Goal: Task Accomplishment & Management: Complete application form

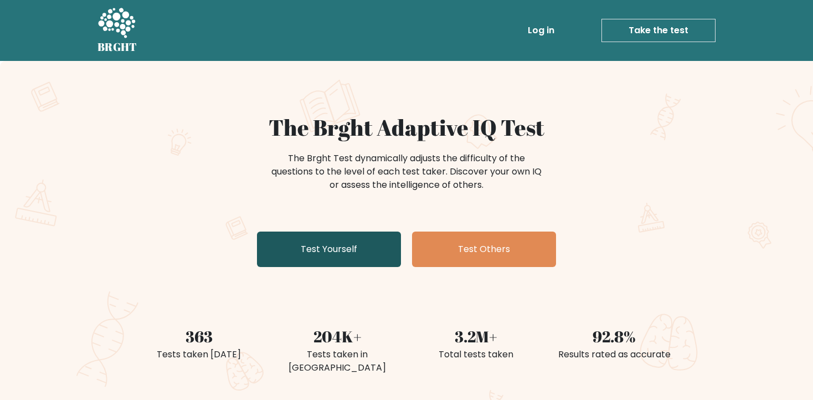
click at [360, 256] on link "Test Yourself" at bounding box center [329, 248] width 144 height 35
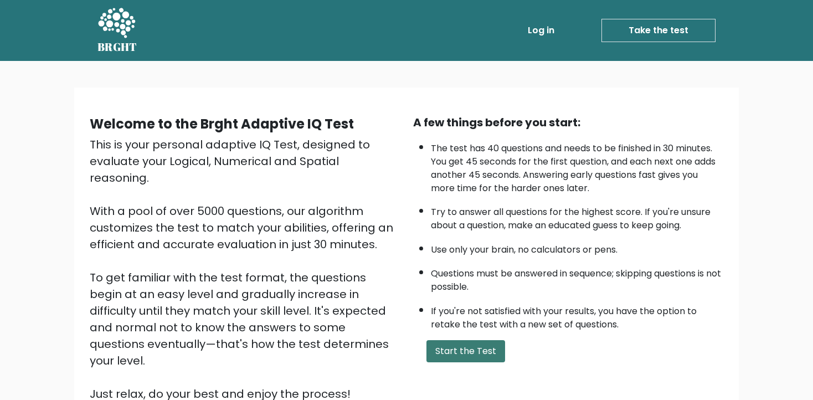
click at [455, 351] on button "Start the Test" at bounding box center [465, 351] width 79 height 22
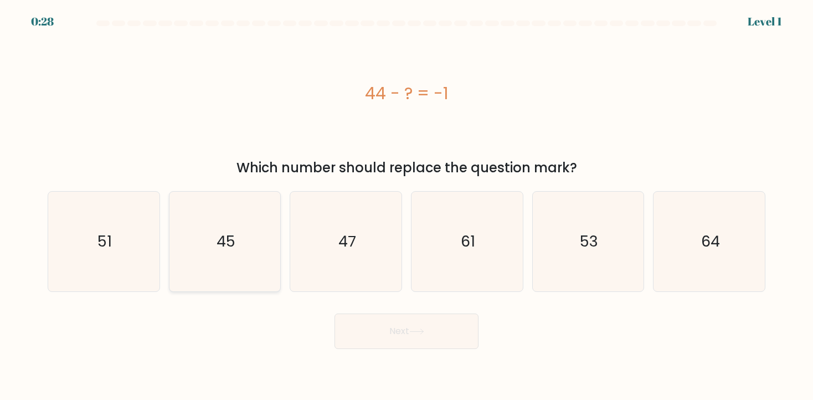
click at [228, 238] on text "45" at bounding box center [225, 241] width 19 height 20
click at [406, 205] on input "b. 45" at bounding box center [406, 203] width 1 height 6
radio input "true"
click at [401, 330] on button "Next" at bounding box center [406, 330] width 144 height 35
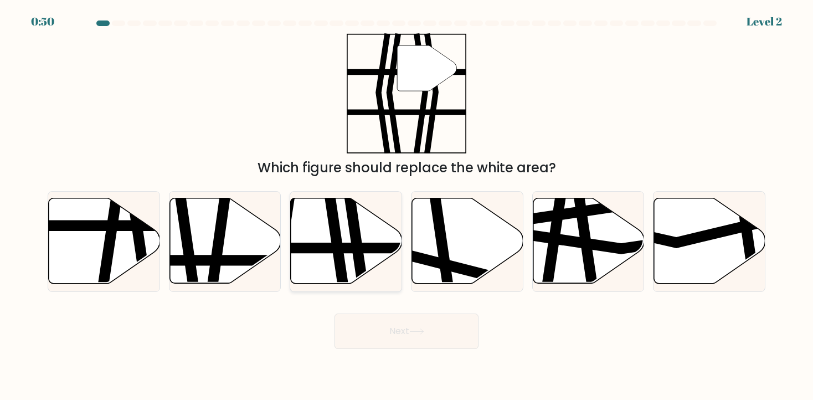
click at [342, 238] on icon at bounding box center [346, 240] width 111 height 85
click at [406, 205] on input "c." at bounding box center [406, 203] width 1 height 6
radio input "true"
click at [457, 331] on button "Next" at bounding box center [406, 330] width 144 height 35
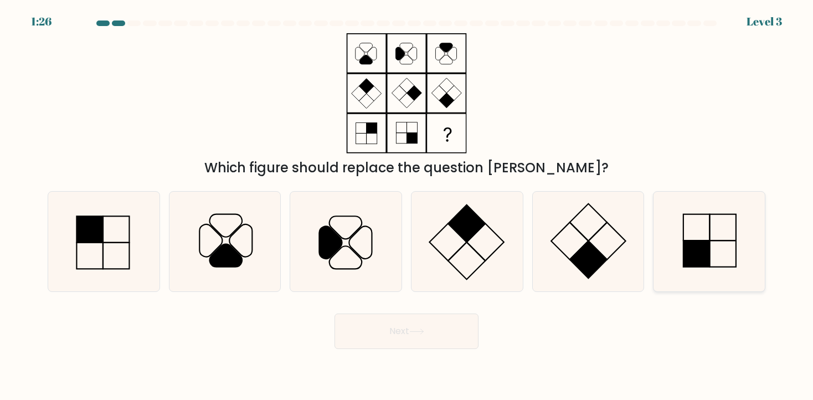
click at [738, 259] on icon at bounding box center [709, 242] width 100 height 100
click at [407, 205] on input "f." at bounding box center [406, 203] width 1 height 6
radio input "true"
click at [363, 329] on button "Next" at bounding box center [406, 330] width 144 height 35
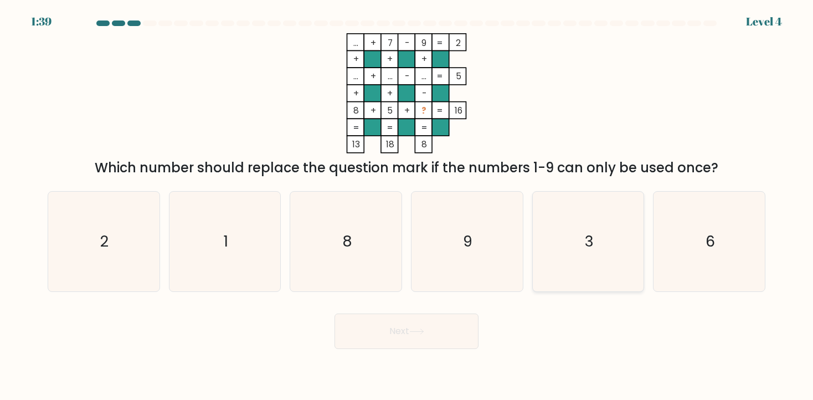
click at [601, 264] on icon "3" at bounding box center [588, 242] width 100 height 100
click at [407, 205] on input "e. 3" at bounding box center [406, 203] width 1 height 6
radio input "true"
click at [389, 336] on button "Next" at bounding box center [406, 330] width 144 height 35
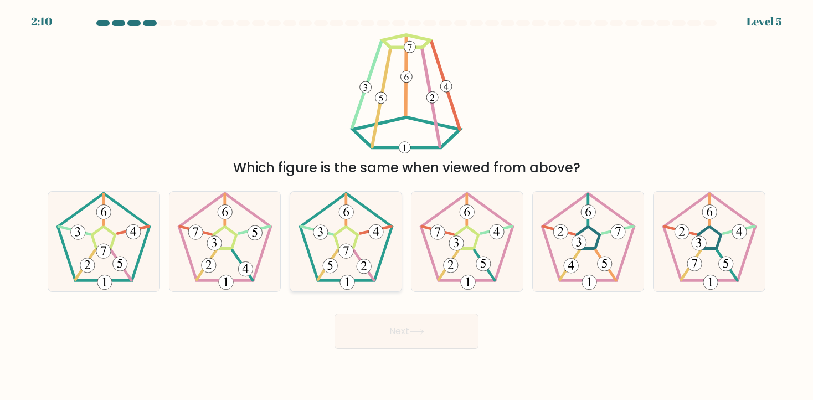
click at [355, 253] on 361 at bounding box center [363, 265] width 20 height 30
click at [406, 205] on input "c." at bounding box center [406, 203] width 1 height 6
radio input "true"
click at [398, 338] on button "Next" at bounding box center [406, 330] width 144 height 35
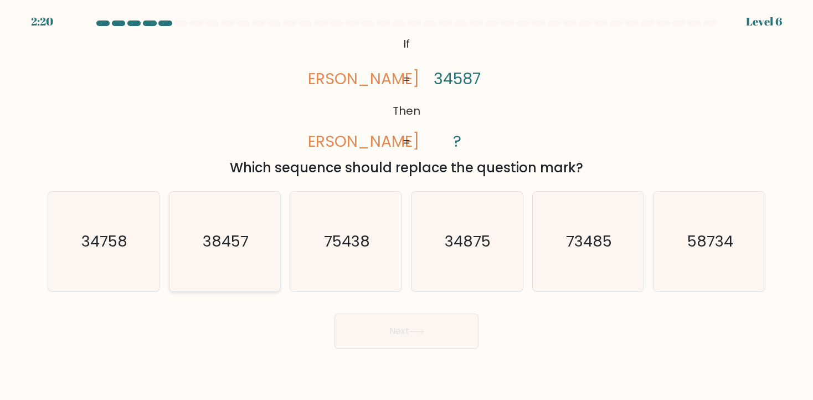
click at [234, 261] on icon "38457" at bounding box center [225, 242] width 100 height 100
click at [406, 205] on input "b. 38457" at bounding box center [406, 203] width 1 height 6
radio input "true"
click at [400, 323] on button "Next" at bounding box center [406, 330] width 144 height 35
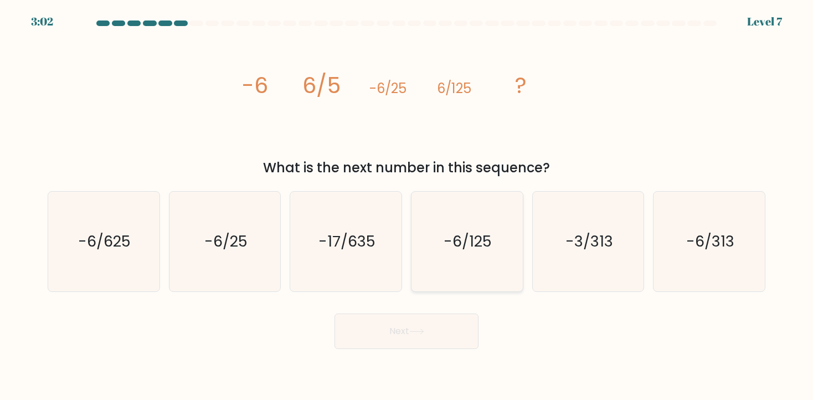
click at [463, 264] on icon "-6/125" at bounding box center [467, 242] width 100 height 100
click at [407, 205] on input "d. -6/125" at bounding box center [406, 203] width 1 height 6
radio input "true"
click at [417, 322] on button "Next" at bounding box center [406, 330] width 144 height 35
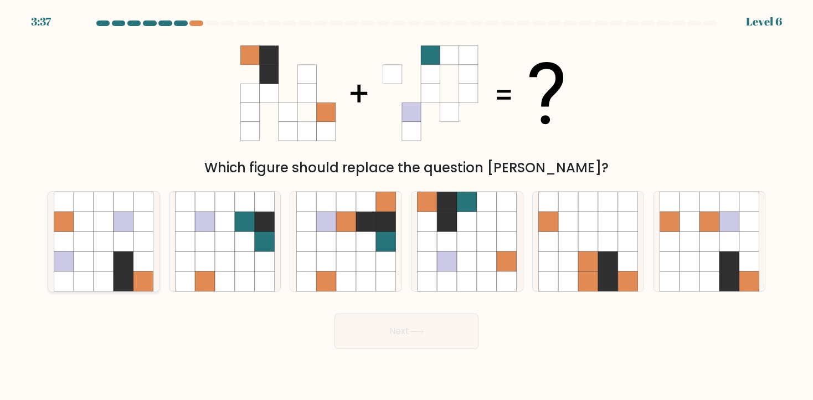
click at [109, 254] on icon at bounding box center [104, 261] width 20 height 20
click at [406, 205] on input "a." at bounding box center [406, 203] width 1 height 6
radio input "true"
click at [411, 327] on button "Next" at bounding box center [406, 330] width 144 height 35
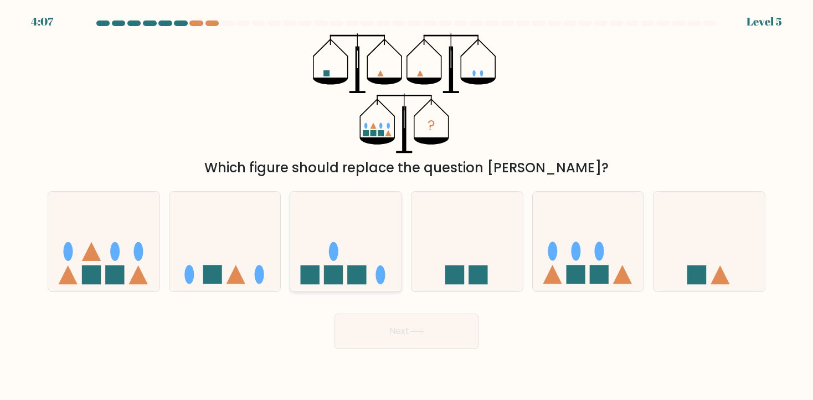
click at [375, 247] on icon at bounding box center [345, 241] width 111 height 92
click at [406, 205] on input "c." at bounding box center [406, 203] width 1 height 6
radio input "true"
click at [413, 331] on icon at bounding box center [416, 331] width 13 height 5
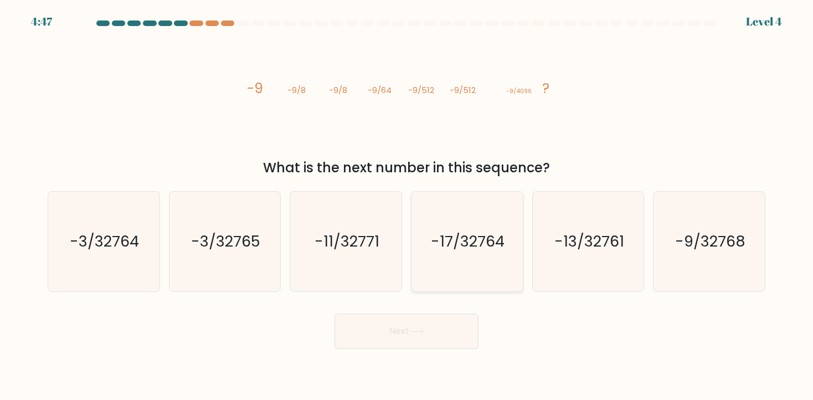
click at [428, 251] on icon "-17/32764" at bounding box center [467, 242] width 100 height 100
click at [407, 205] on input "d. -17/32764" at bounding box center [406, 203] width 1 height 6
radio input "true"
click at [416, 321] on button "Next" at bounding box center [406, 330] width 144 height 35
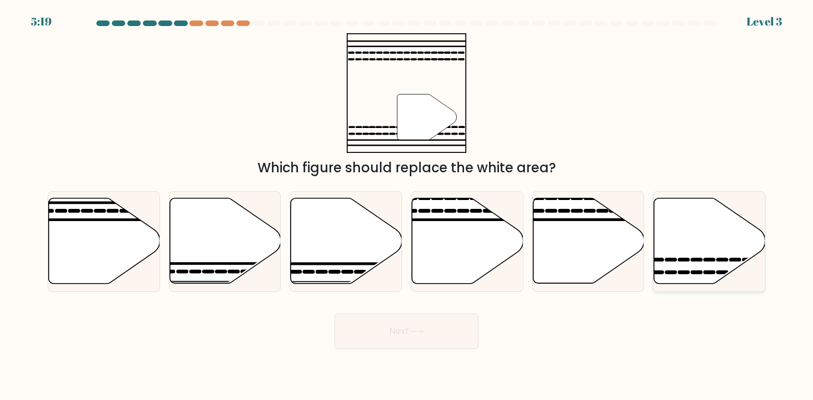
click at [740, 249] on icon at bounding box center [709, 240] width 111 height 85
click at [407, 205] on input "f." at bounding box center [406, 203] width 1 height 6
radio input "true"
click at [394, 332] on button "Next" at bounding box center [406, 330] width 144 height 35
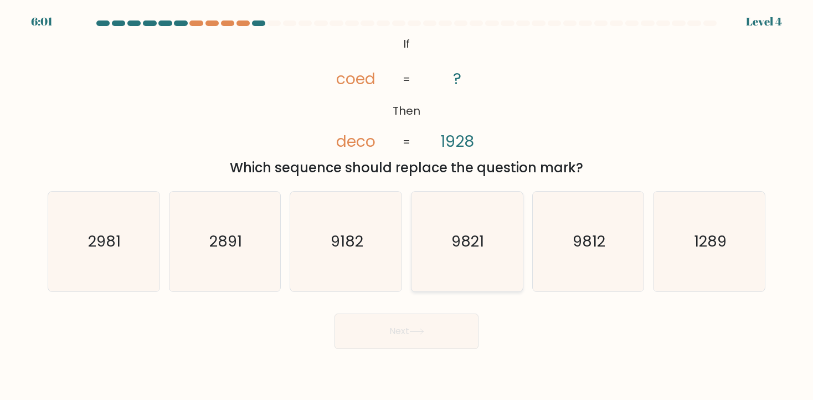
click at [483, 245] on text "9821" at bounding box center [468, 241] width 33 height 20
click at [407, 205] on input "d. 9821" at bounding box center [406, 203] width 1 height 6
radio input "true"
click at [421, 338] on button "Next" at bounding box center [406, 330] width 144 height 35
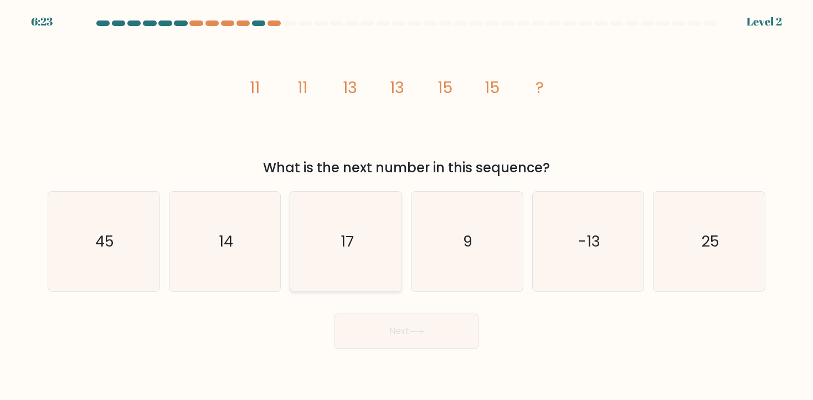
click at [339, 257] on icon "17" at bounding box center [346, 242] width 100 height 100
click at [406, 205] on input "c. 17" at bounding box center [406, 203] width 1 height 6
radio input "true"
click at [400, 322] on button "Next" at bounding box center [406, 330] width 144 height 35
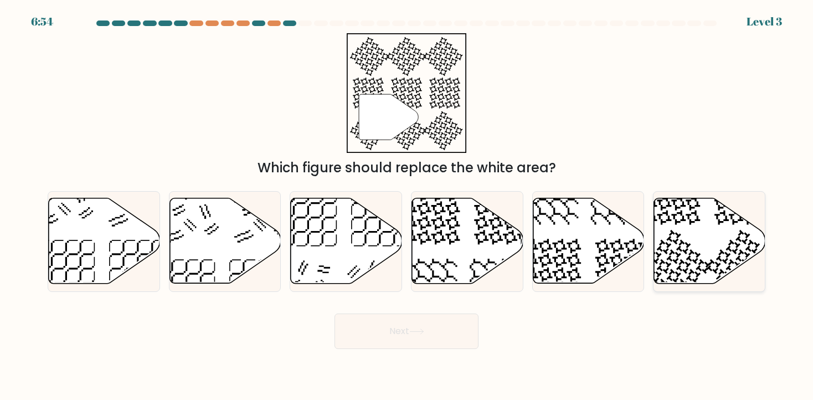
click at [687, 248] on icon at bounding box center [709, 240] width 111 height 85
click at [407, 205] on input "f." at bounding box center [406, 203] width 1 height 6
radio input "true"
click at [379, 333] on button "Next" at bounding box center [406, 330] width 144 height 35
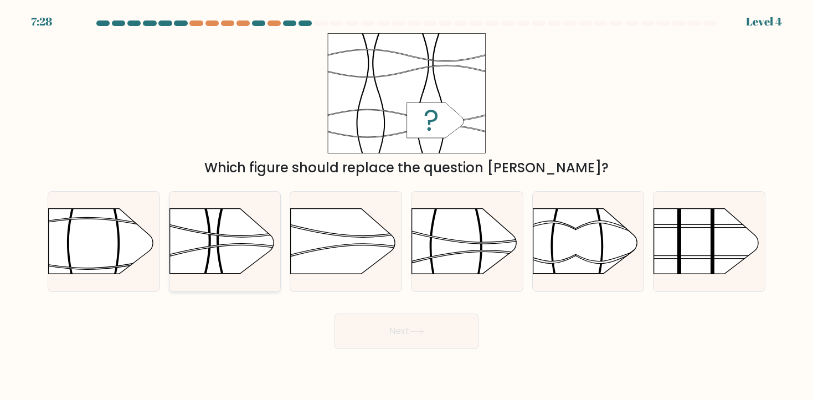
click at [202, 233] on icon at bounding box center [241, 231] width 144 height 13
click at [406, 205] on input "b." at bounding box center [406, 203] width 1 height 6
radio input "true"
click at [444, 323] on button "Next" at bounding box center [406, 330] width 144 height 35
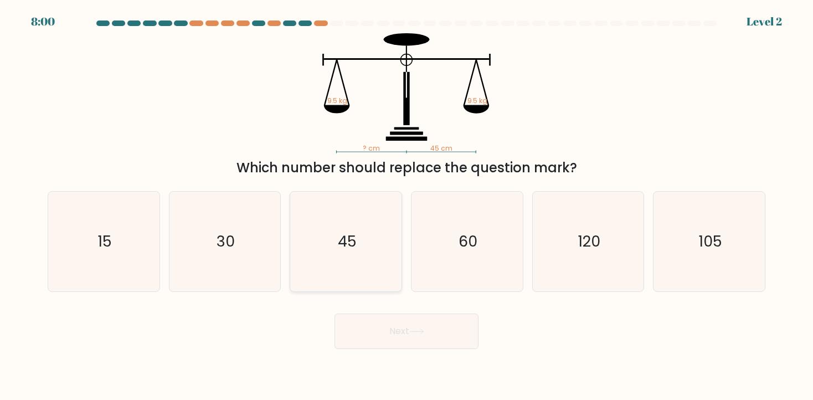
click at [342, 244] on text "45" at bounding box center [346, 241] width 19 height 20
click at [406, 205] on input "c. 45" at bounding box center [406, 203] width 1 height 6
radio input "true"
click at [384, 327] on button "Next" at bounding box center [406, 330] width 144 height 35
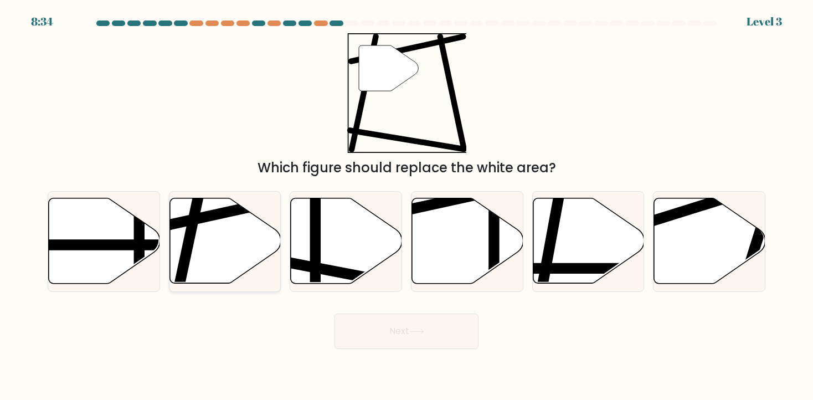
click at [199, 251] on icon at bounding box center [224, 240] width 111 height 85
click at [406, 205] on input "b." at bounding box center [406, 203] width 1 height 6
radio input "true"
click at [399, 337] on button "Next" at bounding box center [406, 330] width 144 height 35
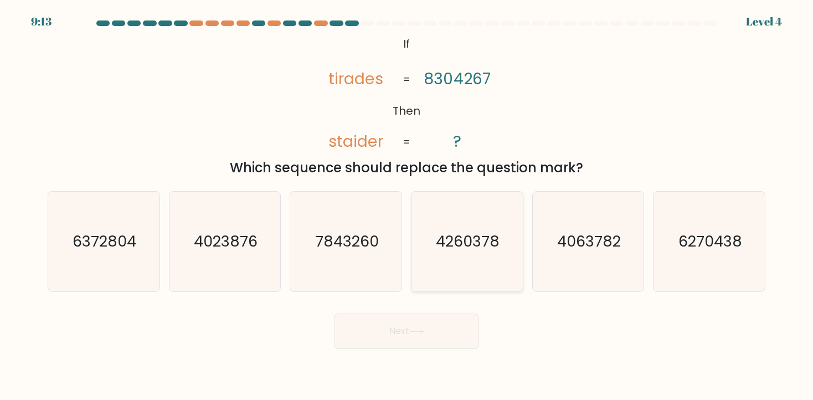
click at [484, 260] on icon "4260378" at bounding box center [467, 242] width 100 height 100
click at [407, 205] on input "d. 4260378" at bounding box center [406, 203] width 1 height 6
radio input "true"
click at [437, 338] on button "Next" at bounding box center [406, 330] width 144 height 35
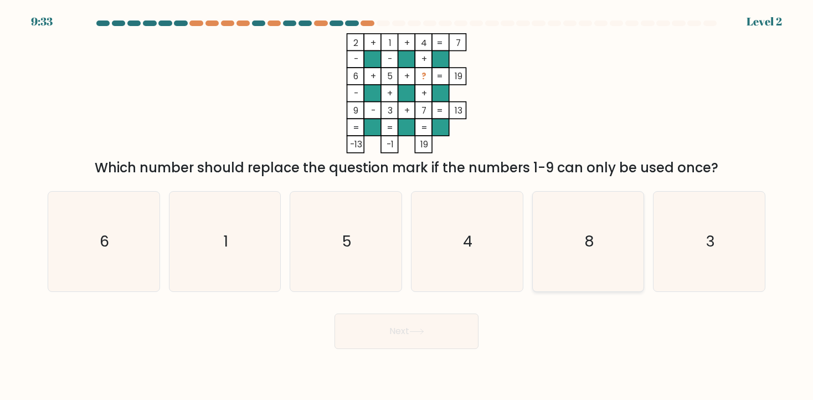
click at [587, 241] on text "8" at bounding box center [589, 241] width 10 height 20
click at [407, 205] on input "e. 8" at bounding box center [406, 203] width 1 height 6
radio input "true"
click at [443, 341] on button "Next" at bounding box center [406, 330] width 144 height 35
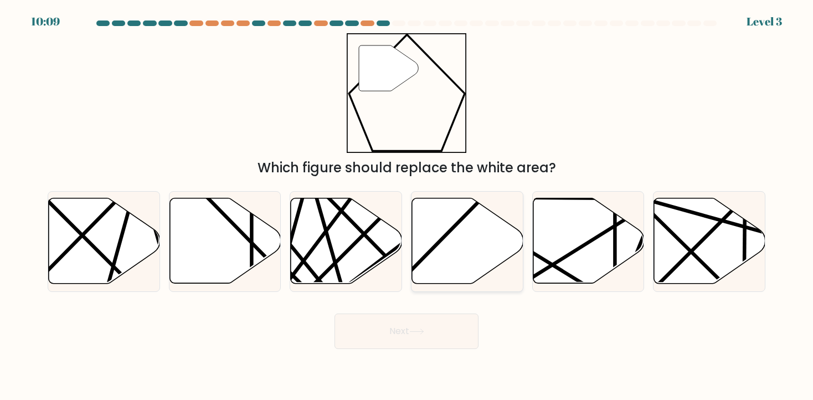
click at [473, 246] on icon at bounding box center [467, 240] width 111 height 85
click at [407, 205] on input "d." at bounding box center [406, 203] width 1 height 6
radio input "true"
click at [412, 331] on icon at bounding box center [416, 331] width 13 height 5
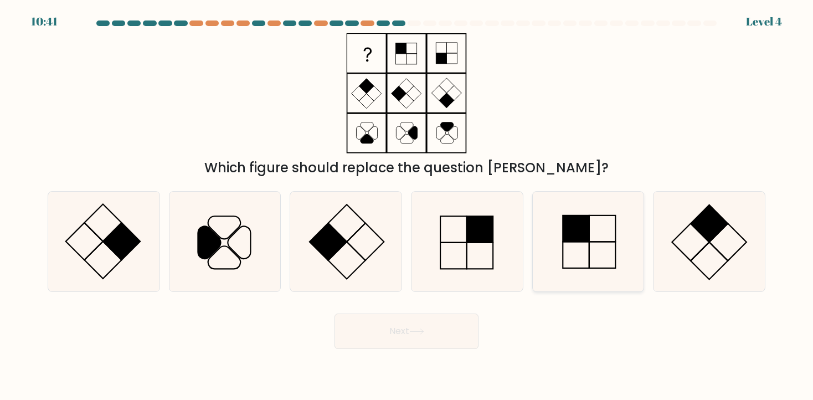
click at [579, 241] on rect at bounding box center [576, 228] width 26 height 26
click at [407, 205] on input "e." at bounding box center [406, 203] width 1 height 6
radio input "true"
click at [386, 337] on button "Next" at bounding box center [406, 330] width 144 height 35
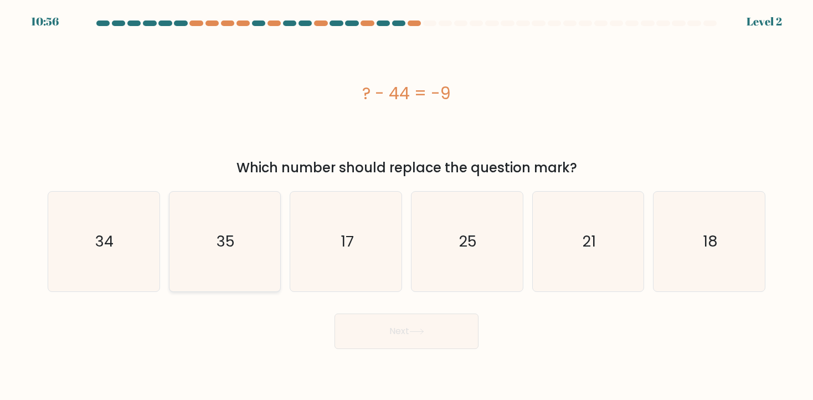
click at [266, 254] on icon "35" at bounding box center [225, 242] width 100 height 100
click at [406, 205] on input "b. 35" at bounding box center [406, 203] width 1 height 6
radio input "true"
click at [450, 324] on button "Next" at bounding box center [406, 330] width 144 height 35
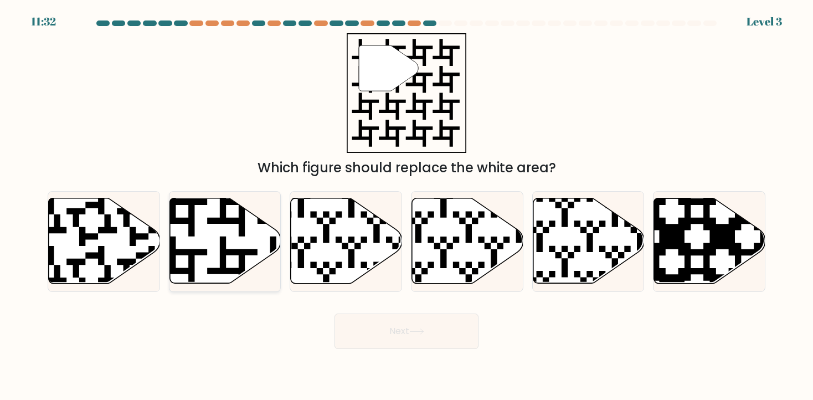
click at [245, 244] on icon at bounding box center [224, 240] width 111 height 85
click at [406, 205] on input "b." at bounding box center [406, 203] width 1 height 6
radio input "true"
click at [418, 339] on button "Next" at bounding box center [406, 330] width 144 height 35
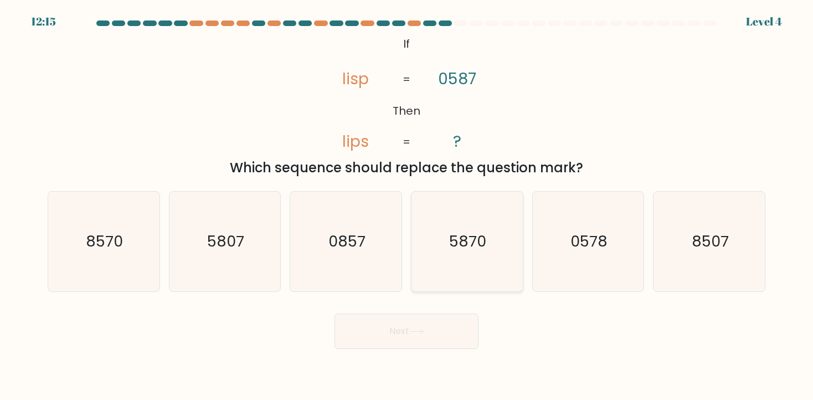
click at [492, 263] on icon "5870" at bounding box center [467, 242] width 100 height 100
click at [407, 205] on input "d. 5870" at bounding box center [406, 203] width 1 height 6
radio input "true"
click at [415, 334] on icon at bounding box center [416, 331] width 15 height 6
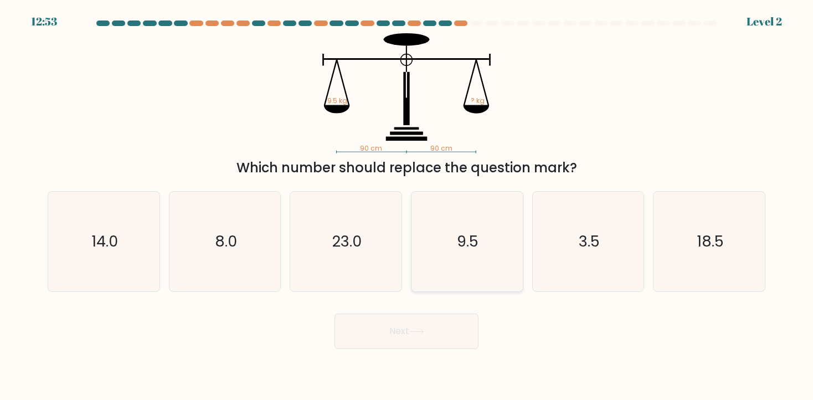
click at [499, 240] on icon "9.5" at bounding box center [467, 242] width 100 height 100
click at [407, 205] on input "d. 9.5" at bounding box center [406, 203] width 1 height 6
radio input "true"
click at [404, 349] on body "12:52 Level 2" at bounding box center [406, 200] width 813 height 400
click at [396, 336] on button "Next" at bounding box center [406, 330] width 144 height 35
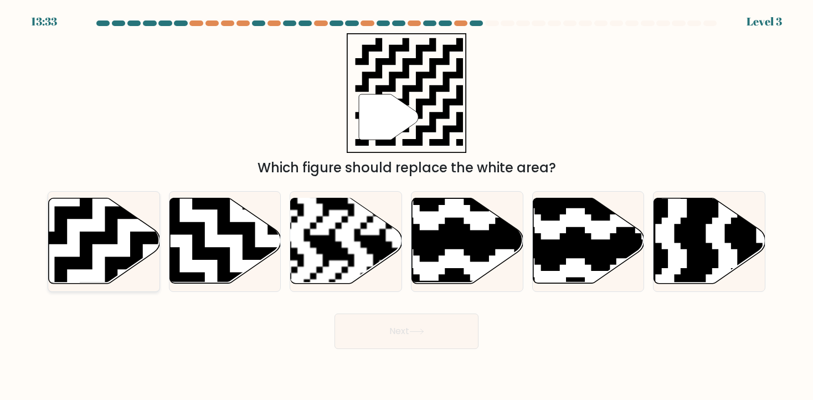
click at [106, 241] on icon at bounding box center [143, 194] width 202 height 202
click at [406, 205] on input "a." at bounding box center [406, 203] width 1 height 6
radio input "true"
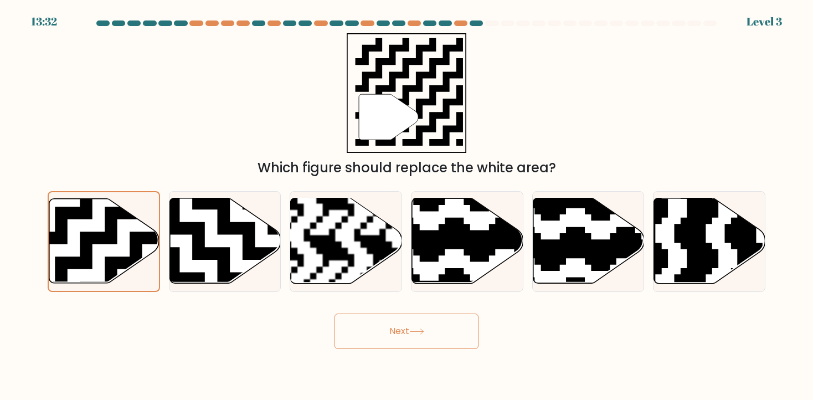
click at [381, 335] on button "Next" at bounding box center [406, 330] width 144 height 35
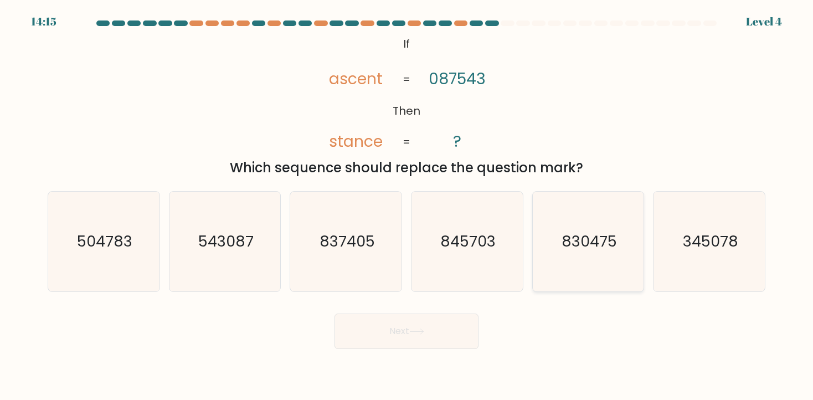
click at [595, 252] on icon "830475" at bounding box center [588, 242] width 100 height 100
click at [407, 205] on input "e. 830475" at bounding box center [406, 203] width 1 height 6
radio input "true"
click at [342, 327] on button "Next" at bounding box center [406, 330] width 144 height 35
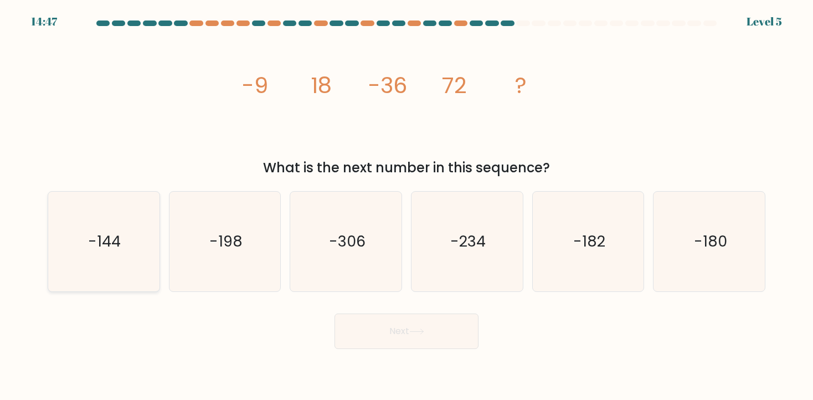
click at [100, 252] on icon "-144" at bounding box center [104, 242] width 100 height 100
click at [406, 205] on input "a. -144" at bounding box center [406, 203] width 1 height 6
radio input "true"
click at [429, 332] on button "Next" at bounding box center [406, 330] width 144 height 35
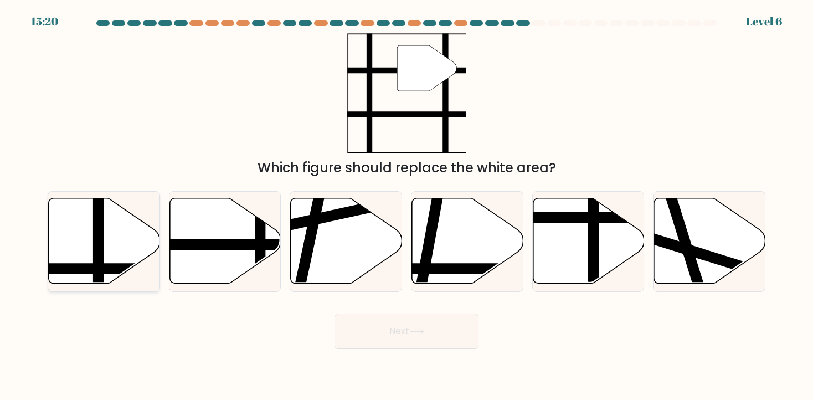
click at [111, 249] on icon at bounding box center [104, 240] width 111 height 85
click at [406, 205] on input "a." at bounding box center [406, 203] width 1 height 6
radio input "true"
click at [445, 331] on button "Next" at bounding box center [406, 330] width 144 height 35
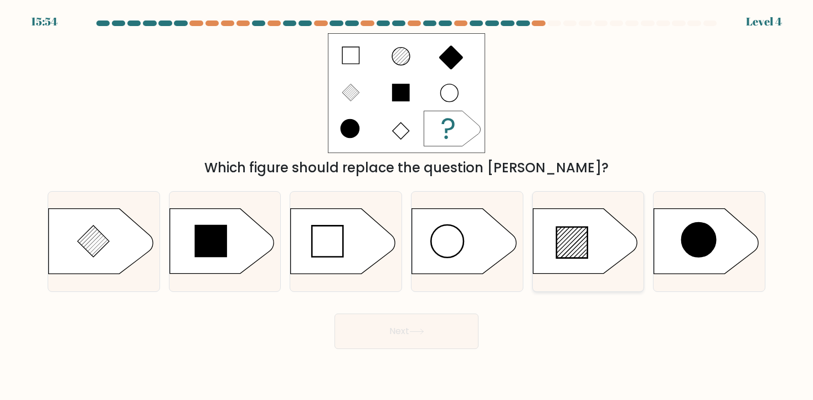
click at [592, 241] on icon at bounding box center [585, 241] width 104 height 65
click at [407, 205] on input "e." at bounding box center [406, 203] width 1 height 6
radio input "true"
click at [432, 332] on button "Next" at bounding box center [406, 330] width 144 height 35
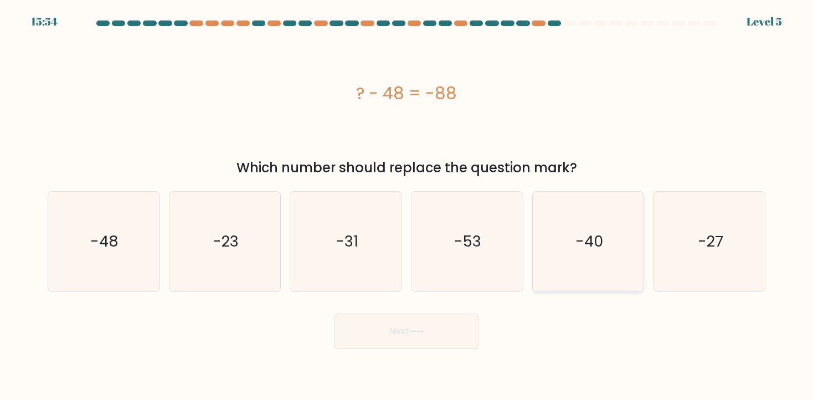
click at [577, 249] on text "-40" at bounding box center [589, 241] width 28 height 20
click at [407, 205] on input "e. -40" at bounding box center [406, 203] width 1 height 6
radio input "true"
click at [369, 338] on button "Next" at bounding box center [406, 330] width 144 height 35
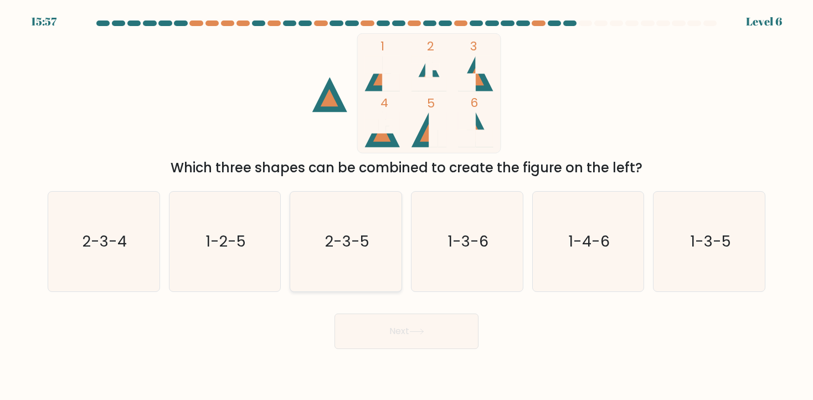
click at [346, 264] on icon "2-3-5" at bounding box center [346, 242] width 100 height 100
click at [406, 205] on input "c. 2-3-5" at bounding box center [406, 203] width 1 height 6
radio input "true"
click at [397, 326] on button "Next" at bounding box center [406, 330] width 144 height 35
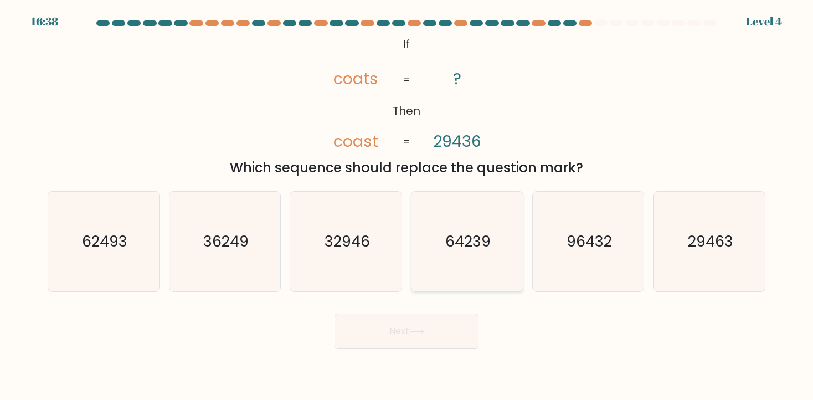
click at [521, 243] on div "64239" at bounding box center [467, 241] width 112 height 101
click at [407, 205] on input "d. 64239" at bounding box center [406, 203] width 1 height 6
radio input "true"
click at [414, 326] on button "Next" at bounding box center [406, 330] width 144 height 35
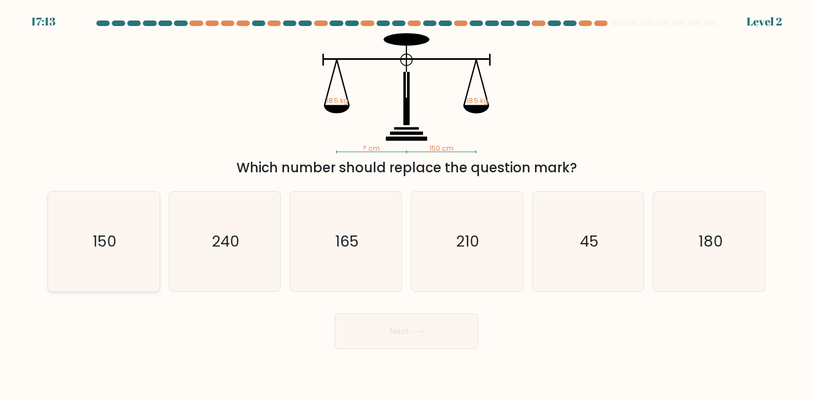
click at [107, 243] on text "150" at bounding box center [105, 241] width 24 height 20
click at [406, 205] on input "a. 150" at bounding box center [406, 203] width 1 height 6
radio input "true"
click at [357, 338] on button "Next" at bounding box center [406, 330] width 144 height 35
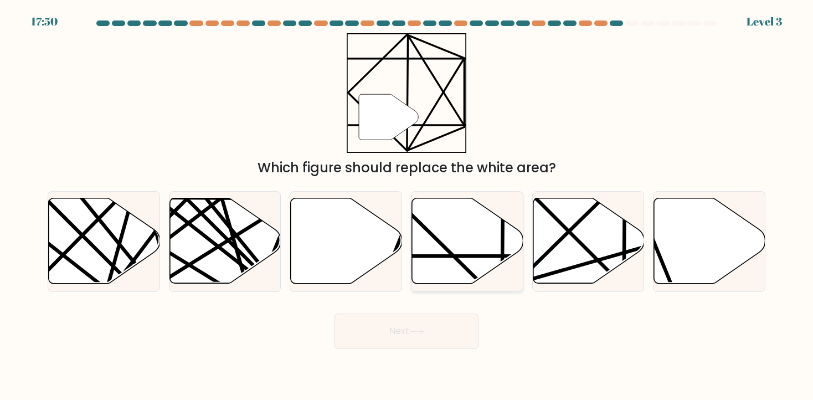
click at [472, 256] on line at bounding box center [501, 256] width 221 height 0
click at [407, 205] on input "d." at bounding box center [406, 203] width 1 height 6
radio input "true"
click at [408, 344] on button "Next" at bounding box center [406, 330] width 144 height 35
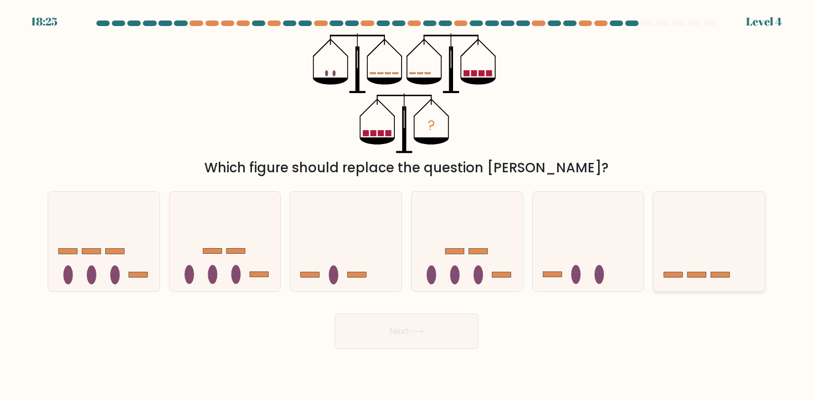
click at [710, 273] on icon at bounding box center [708, 241] width 111 height 92
click at [407, 205] on input "f." at bounding box center [406, 203] width 1 height 6
radio input "true"
click at [456, 337] on button "Next" at bounding box center [406, 330] width 144 height 35
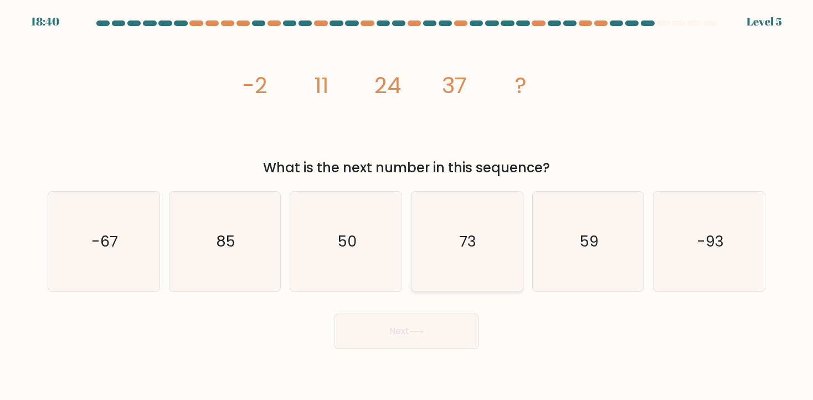
click at [475, 260] on icon "73" at bounding box center [467, 242] width 100 height 100
click at [407, 205] on input "d. 73" at bounding box center [406, 203] width 1 height 6
radio input "true"
click at [431, 328] on button "Next" at bounding box center [406, 330] width 144 height 35
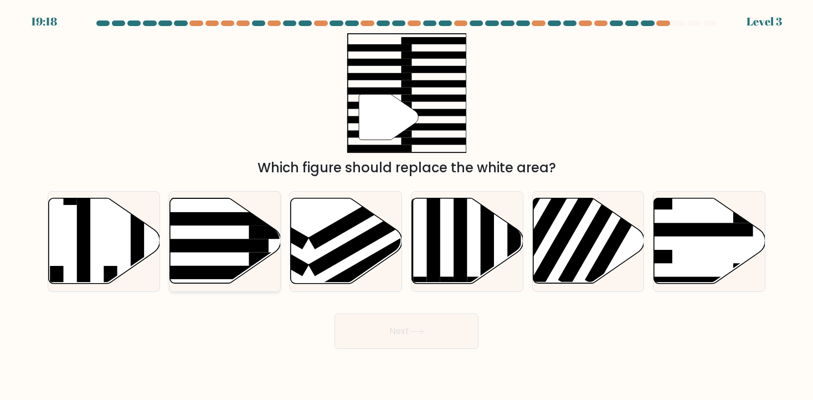
click at [234, 244] on rect at bounding box center [208, 245] width 121 height 13
click at [406, 205] on input "b." at bounding box center [406, 203] width 1 height 6
radio input "true"
click at [375, 334] on button "Next" at bounding box center [406, 330] width 144 height 35
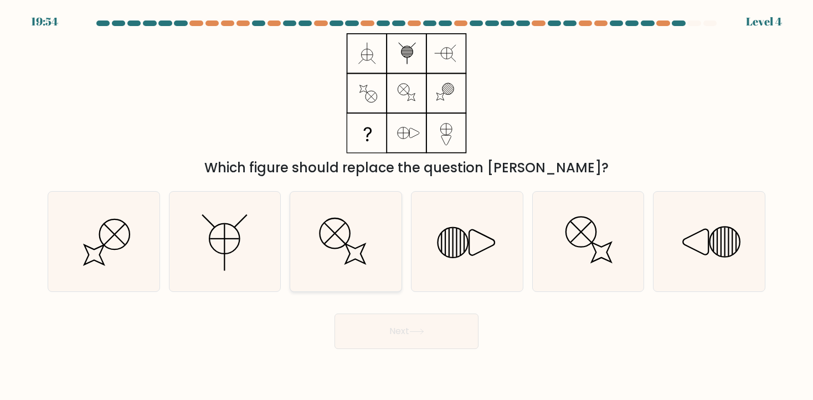
click at [359, 254] on icon at bounding box center [346, 242] width 100 height 100
click at [406, 205] on input "c." at bounding box center [406, 203] width 1 height 6
radio input "true"
click at [457, 242] on icon at bounding box center [467, 242] width 100 height 100
click at [407, 205] on input "d." at bounding box center [406, 203] width 1 height 6
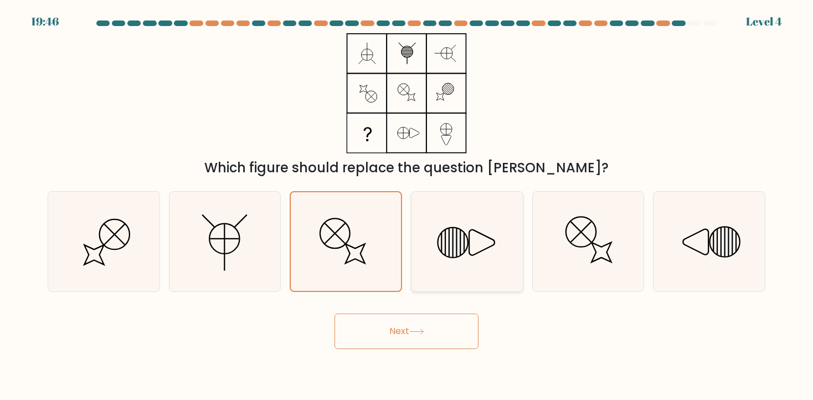
radio input "true"
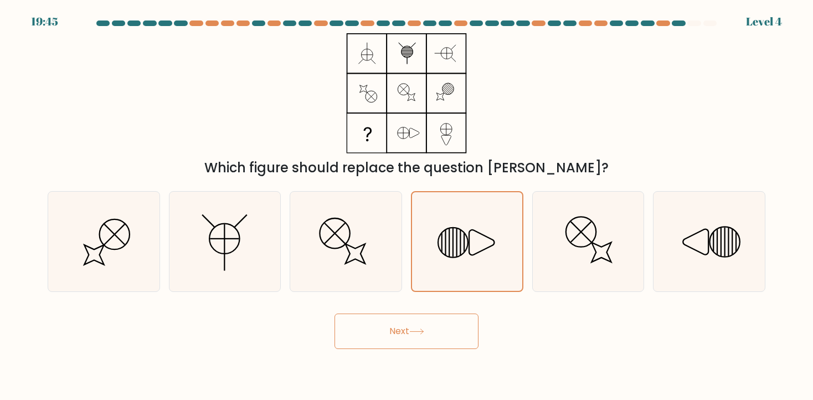
click at [425, 339] on button "Next" at bounding box center [406, 330] width 144 height 35
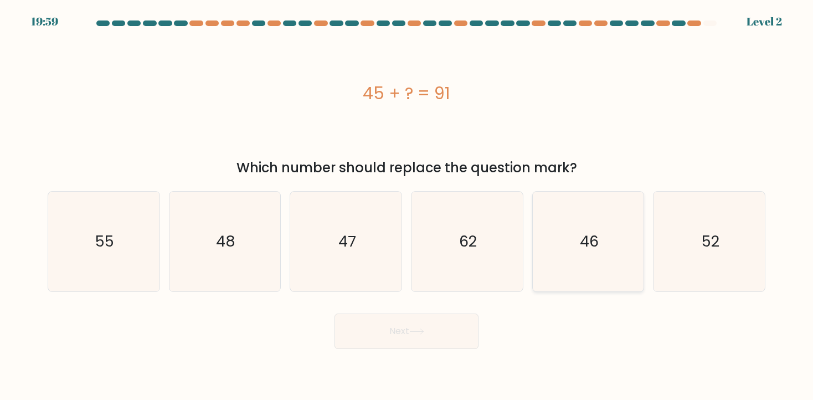
click at [569, 261] on icon "46" at bounding box center [588, 242] width 100 height 100
click at [407, 205] on input "e. 46" at bounding box center [406, 203] width 1 height 6
radio input "true"
click at [453, 329] on button "Next" at bounding box center [406, 330] width 144 height 35
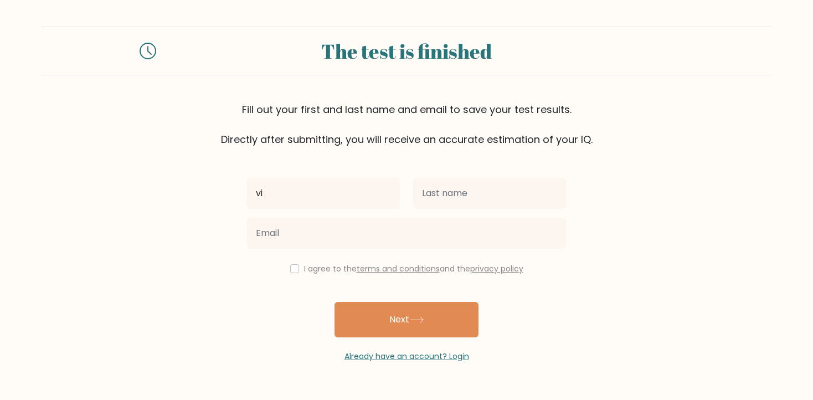
type input "v"
type input "Vincent"
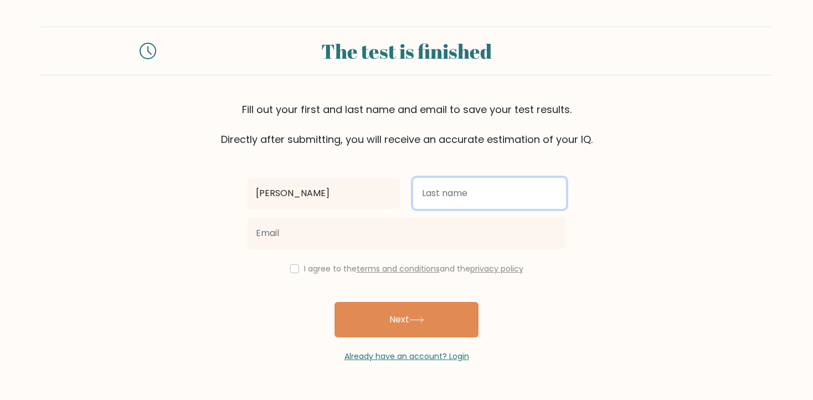
click at [466, 200] on input "text" at bounding box center [489, 193] width 153 height 31
type input "Dimaano"
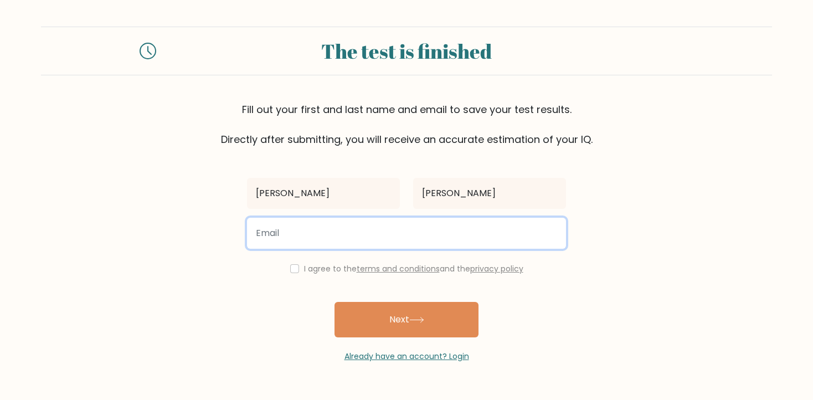
click at [378, 233] on input "email" at bounding box center [406, 233] width 319 height 31
type input "vincentdaviddimaano@gmail.com"
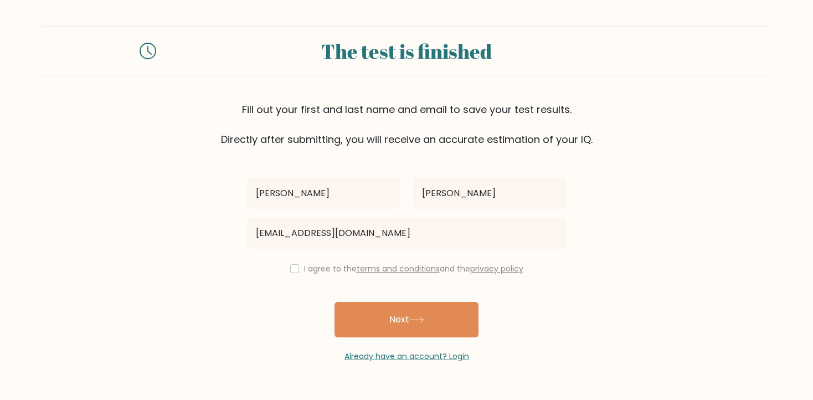
click at [300, 270] on div "I agree to the terms and conditions and the privacy policy" at bounding box center [406, 268] width 332 height 13
click at [293, 270] on input "checkbox" at bounding box center [294, 268] width 9 height 9
checkbox input "true"
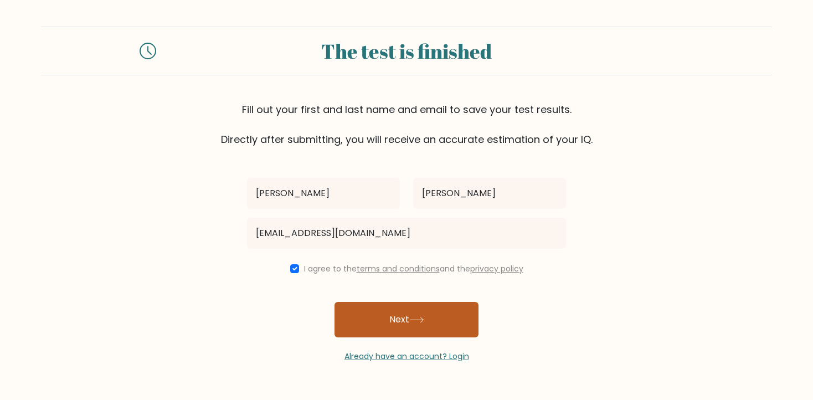
click at [375, 312] on button "Next" at bounding box center [406, 319] width 144 height 35
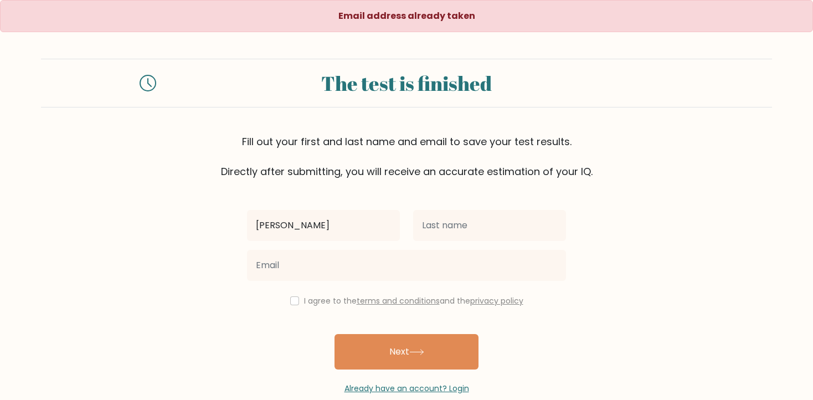
type input "[PERSON_NAME]"
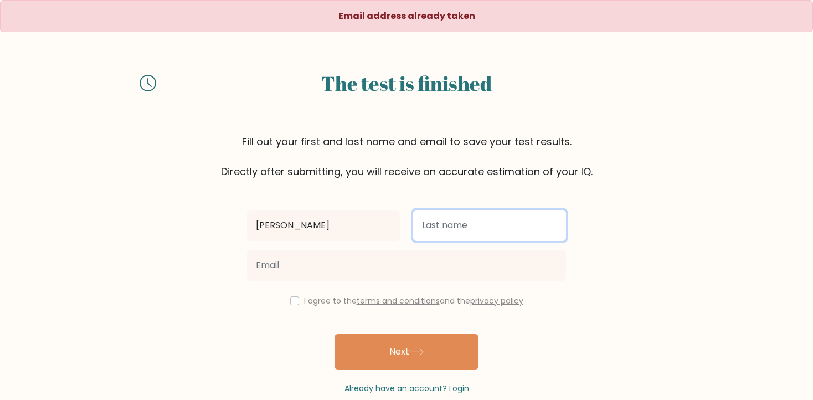
click at [486, 224] on input "text" at bounding box center [489, 225] width 153 height 31
type input "[PERSON_NAME]"
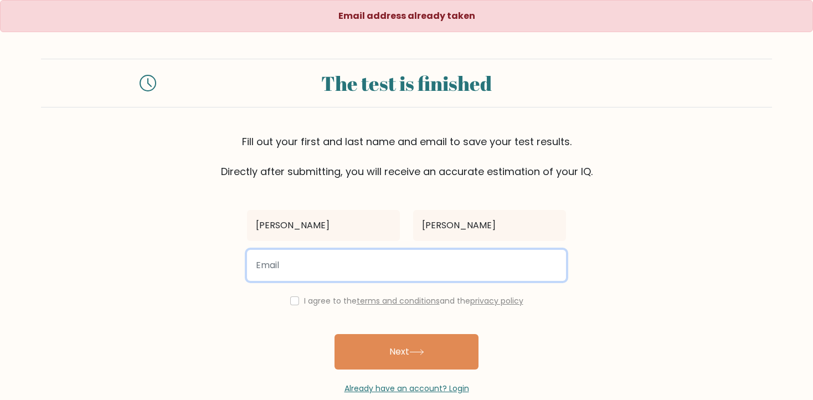
click at [362, 280] on input "email" at bounding box center [406, 265] width 319 height 31
type input "[EMAIL_ADDRESS][DOMAIN_NAME]"
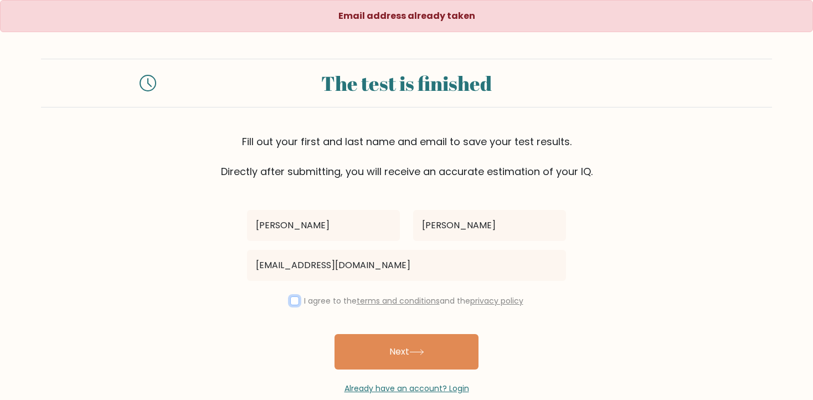
click at [295, 303] on input "checkbox" at bounding box center [294, 300] width 9 height 9
checkbox input "true"
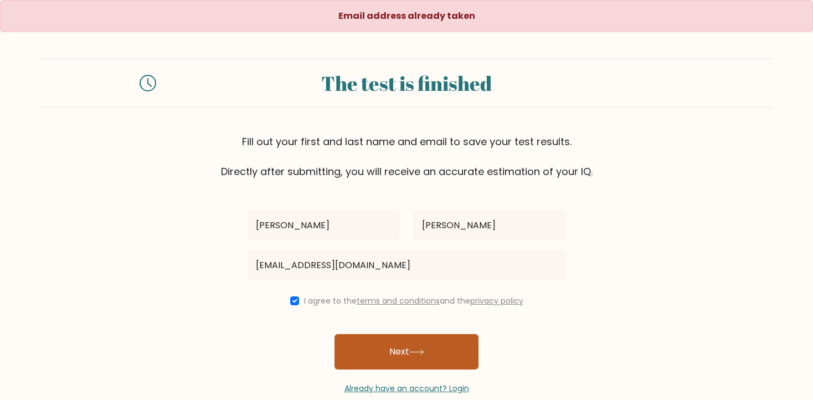
click at [374, 357] on button "Next" at bounding box center [406, 351] width 144 height 35
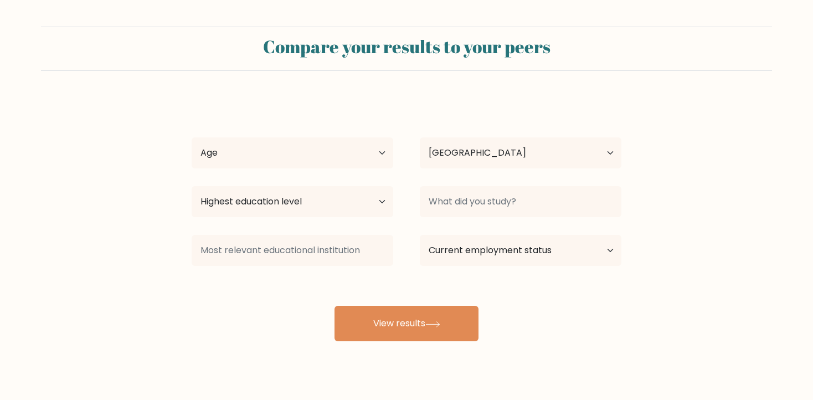
select select "PH"
click at [376, 157] on select "Age Under [DEMOGRAPHIC_DATA] [DEMOGRAPHIC_DATA] [DEMOGRAPHIC_DATA] [DEMOGRAPHIC…" at bounding box center [293, 152] width 202 height 31
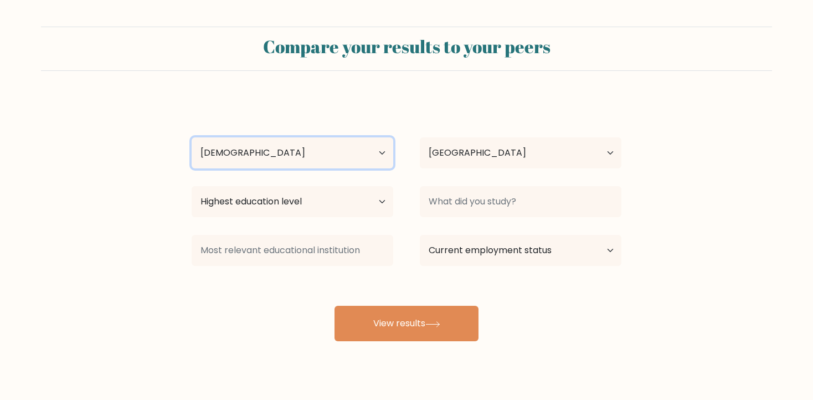
click at [192, 137] on select "Age Under [DEMOGRAPHIC_DATA] [DEMOGRAPHIC_DATA] [DEMOGRAPHIC_DATA] [DEMOGRAPHIC…" at bounding box center [293, 152] width 202 height 31
click at [326, 157] on select "Age Under [DEMOGRAPHIC_DATA] [DEMOGRAPHIC_DATA] [DEMOGRAPHIC_DATA] [DEMOGRAPHIC…" at bounding box center [293, 152] width 202 height 31
select select "25_34"
click at [192, 137] on select "Age Under [DEMOGRAPHIC_DATA] [DEMOGRAPHIC_DATA] [DEMOGRAPHIC_DATA] [DEMOGRAPHIC…" at bounding box center [293, 152] width 202 height 31
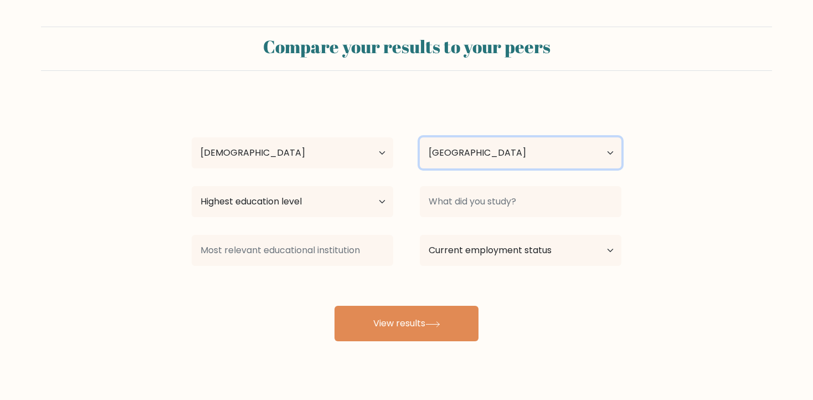
click at [485, 156] on select "Country [GEOGRAPHIC_DATA] [GEOGRAPHIC_DATA] [GEOGRAPHIC_DATA] [US_STATE] [GEOGR…" at bounding box center [521, 152] width 202 height 31
click at [420, 137] on select "Country [GEOGRAPHIC_DATA] [GEOGRAPHIC_DATA] [GEOGRAPHIC_DATA] [US_STATE] [GEOGR…" at bounding box center [521, 152] width 202 height 31
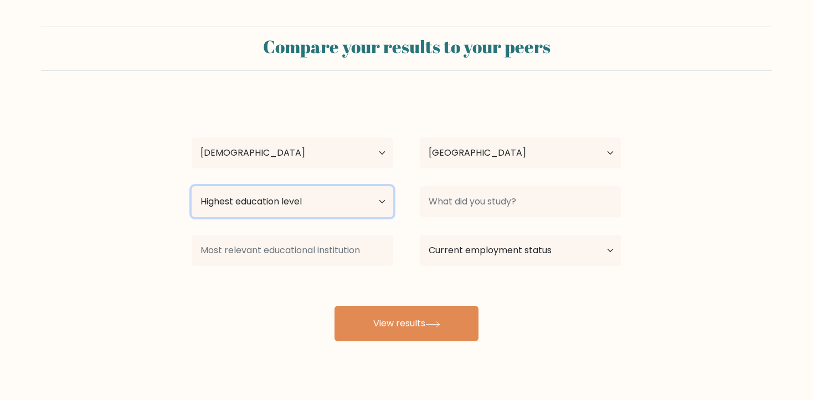
click at [332, 200] on select "Highest education level No schooling Primary Lower Secondary Upper Secondary Oc…" at bounding box center [293, 201] width 202 height 31
select select "bachelors_degree"
click at [192, 186] on select "Highest education level No schooling Primary Lower Secondary Upper Secondary Oc…" at bounding box center [293, 201] width 202 height 31
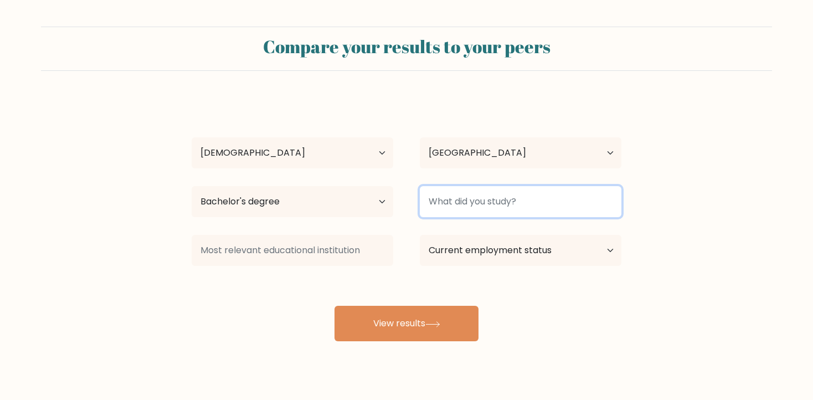
click at [492, 209] on input at bounding box center [521, 201] width 202 height 31
type input "B"
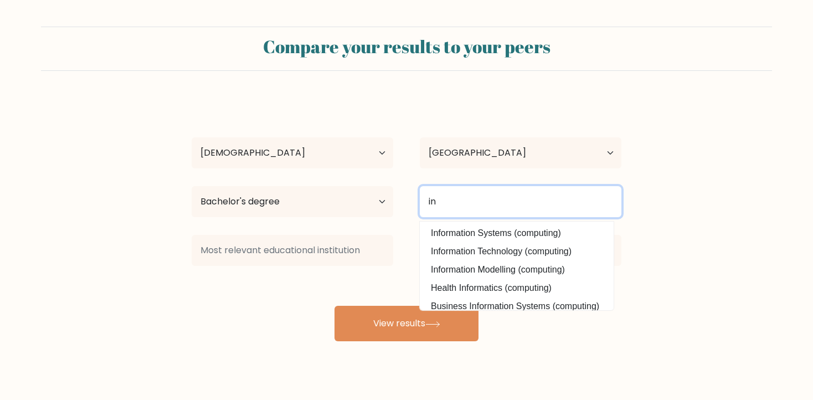
type input "i"
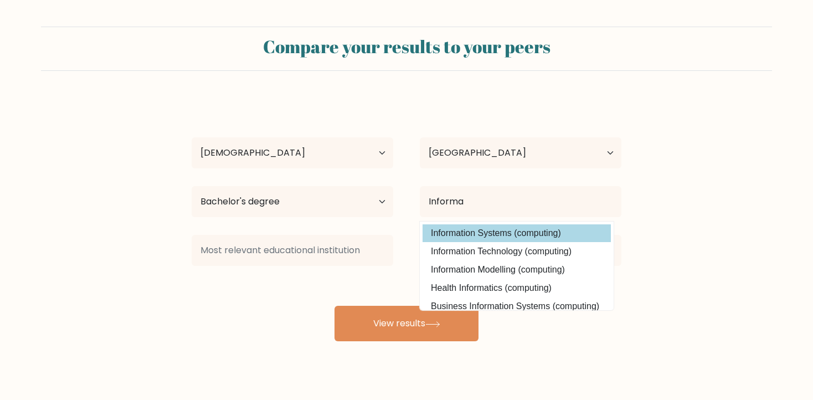
click at [554, 231] on option "Information Systems (computing)" at bounding box center [516, 233] width 188 height 18
type input "Information Systems"
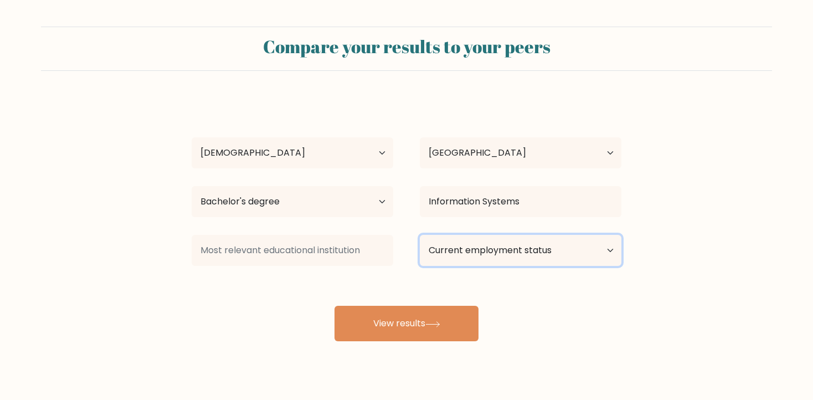
click at [507, 256] on select "Current employment status Employed Student Retired Other / prefer not to answer" at bounding box center [521, 250] width 202 height 31
select select "other"
click at [420, 235] on select "Current employment status Employed Student Retired Other / prefer not to answer" at bounding box center [521, 250] width 202 height 31
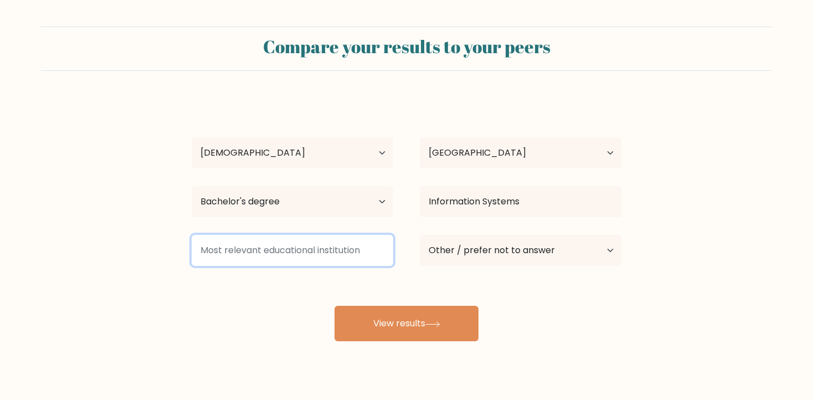
click at [352, 257] on input at bounding box center [293, 250] width 202 height 31
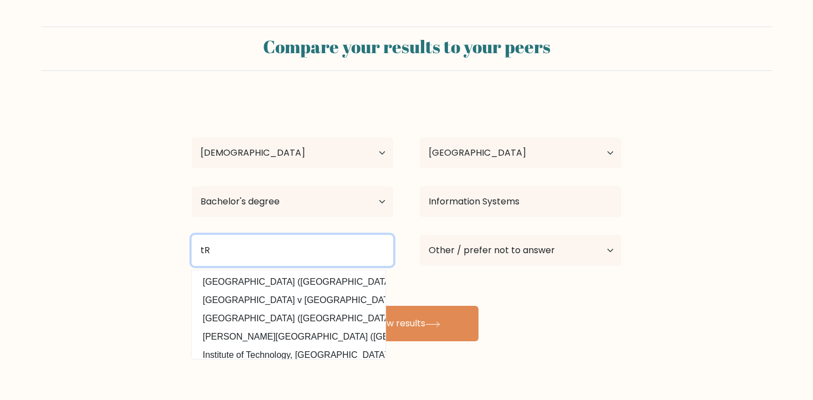
type input "t"
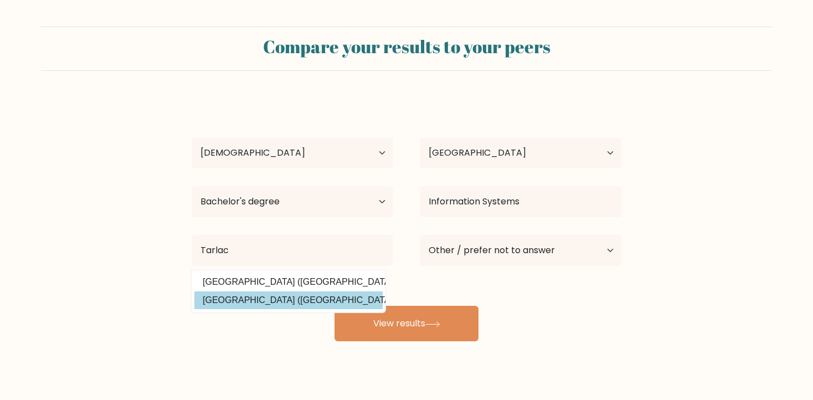
click at [293, 303] on option "Tarlac State University (Philippines)" at bounding box center [288, 300] width 188 height 18
type input "[GEOGRAPHIC_DATA]"
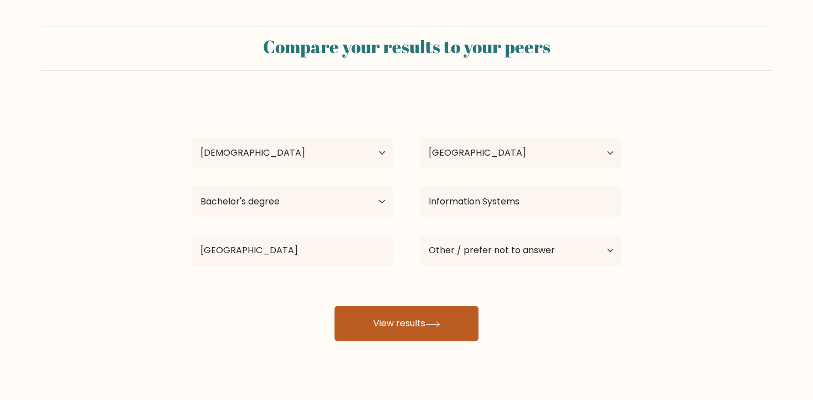
click at [400, 317] on button "View results" at bounding box center [406, 323] width 144 height 35
